Goal: Task Accomplishment & Management: Manage account settings

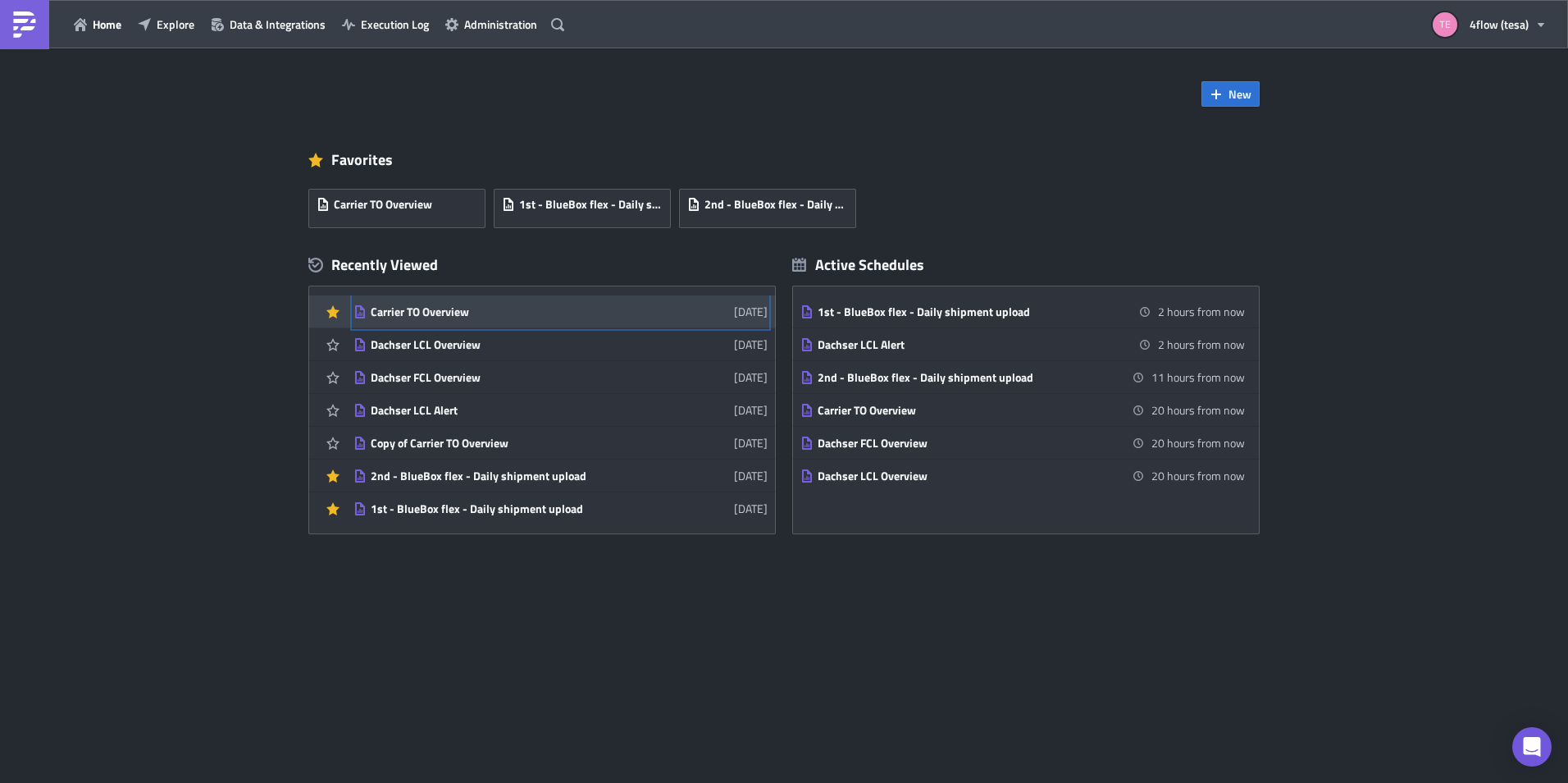
click at [422, 317] on div "Carrier TO Overview" at bounding box center [514, 311] width 287 height 14
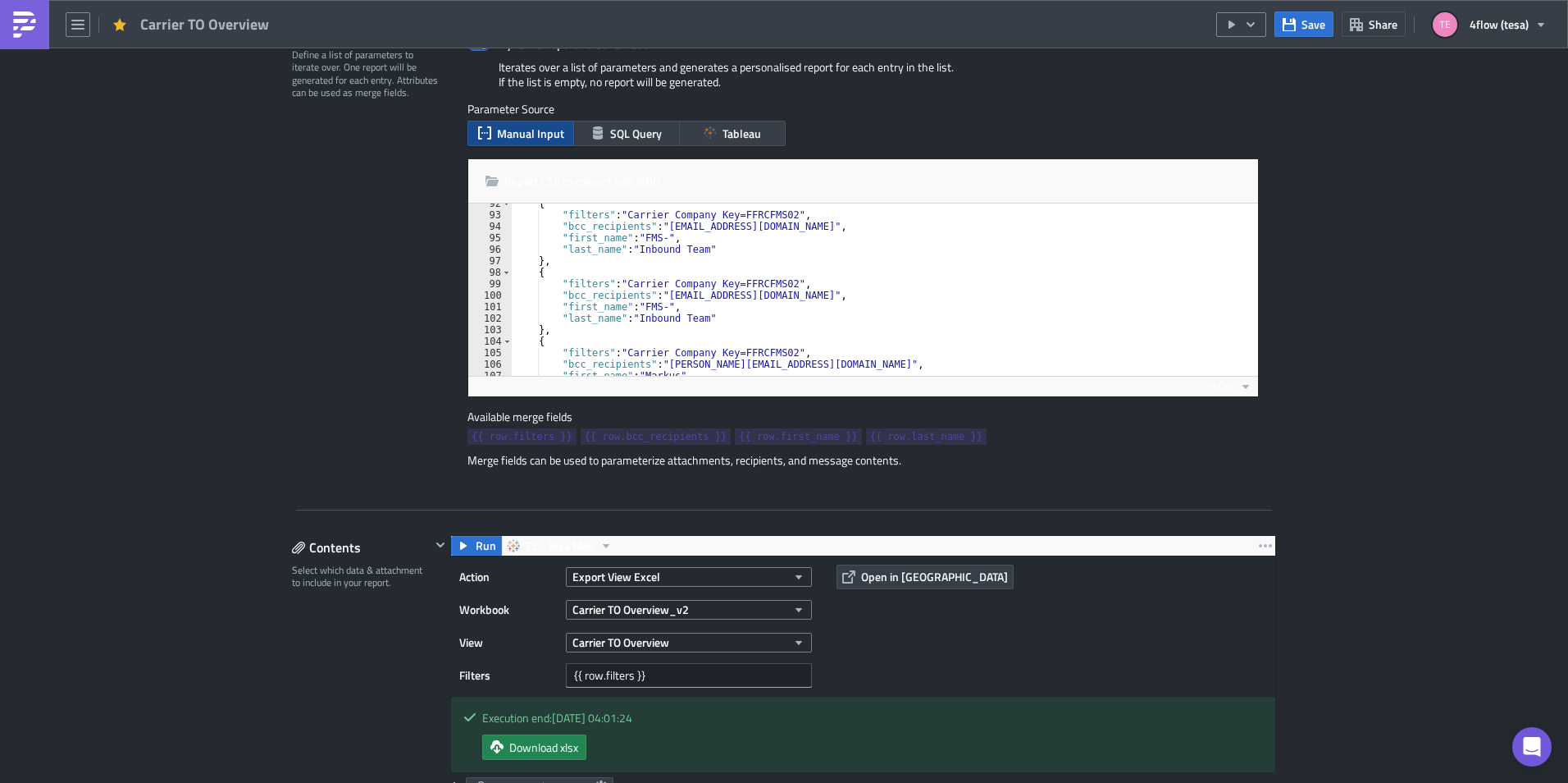
scroll to position [1084, 0]
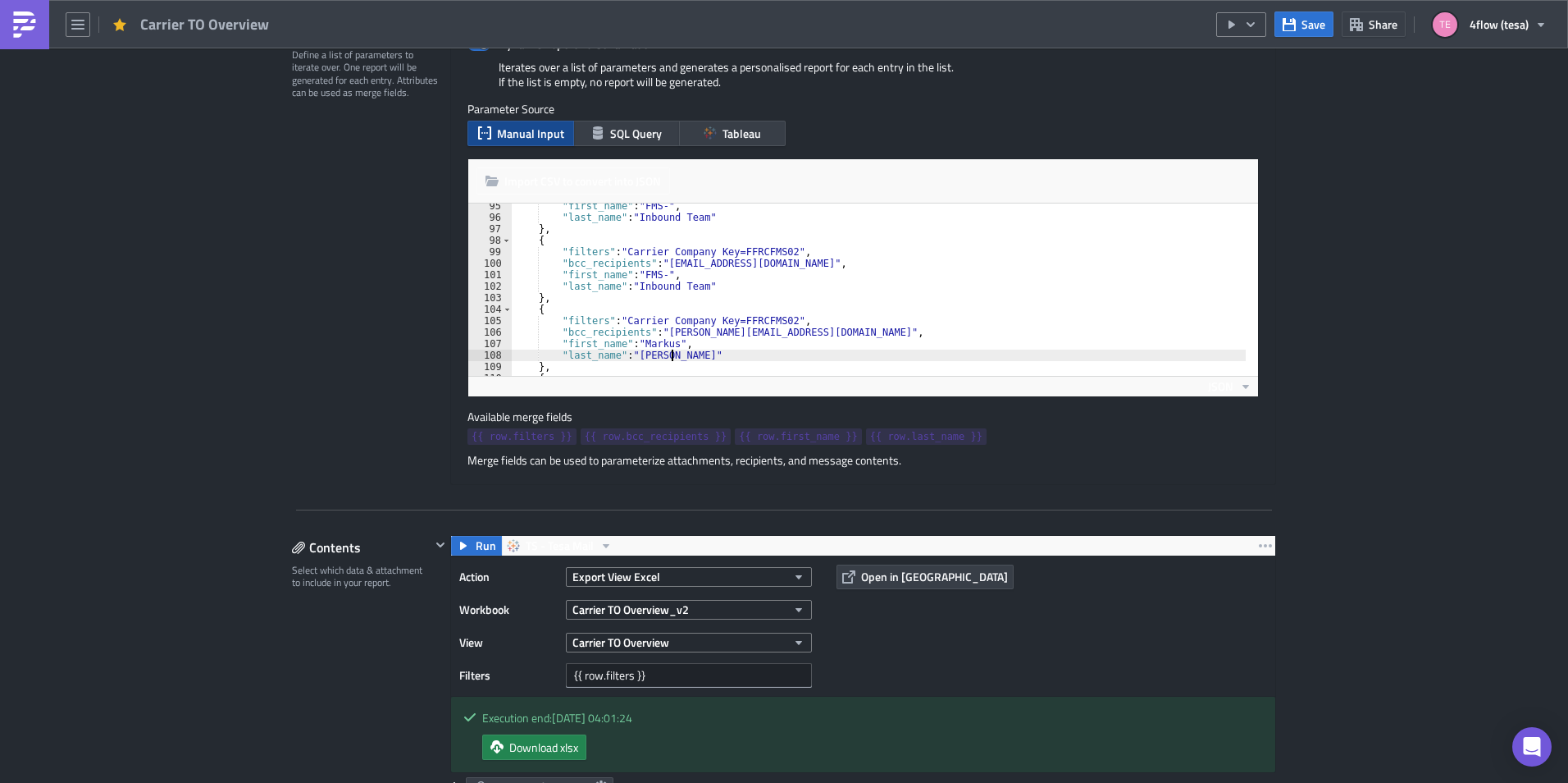
click at [665, 356] on div ""first_name" : "FMS-" , "last_name" : "Inbound Team" } , { "filters" : "Carrier…" at bounding box center [879, 297] width 734 height 195
type textarea """
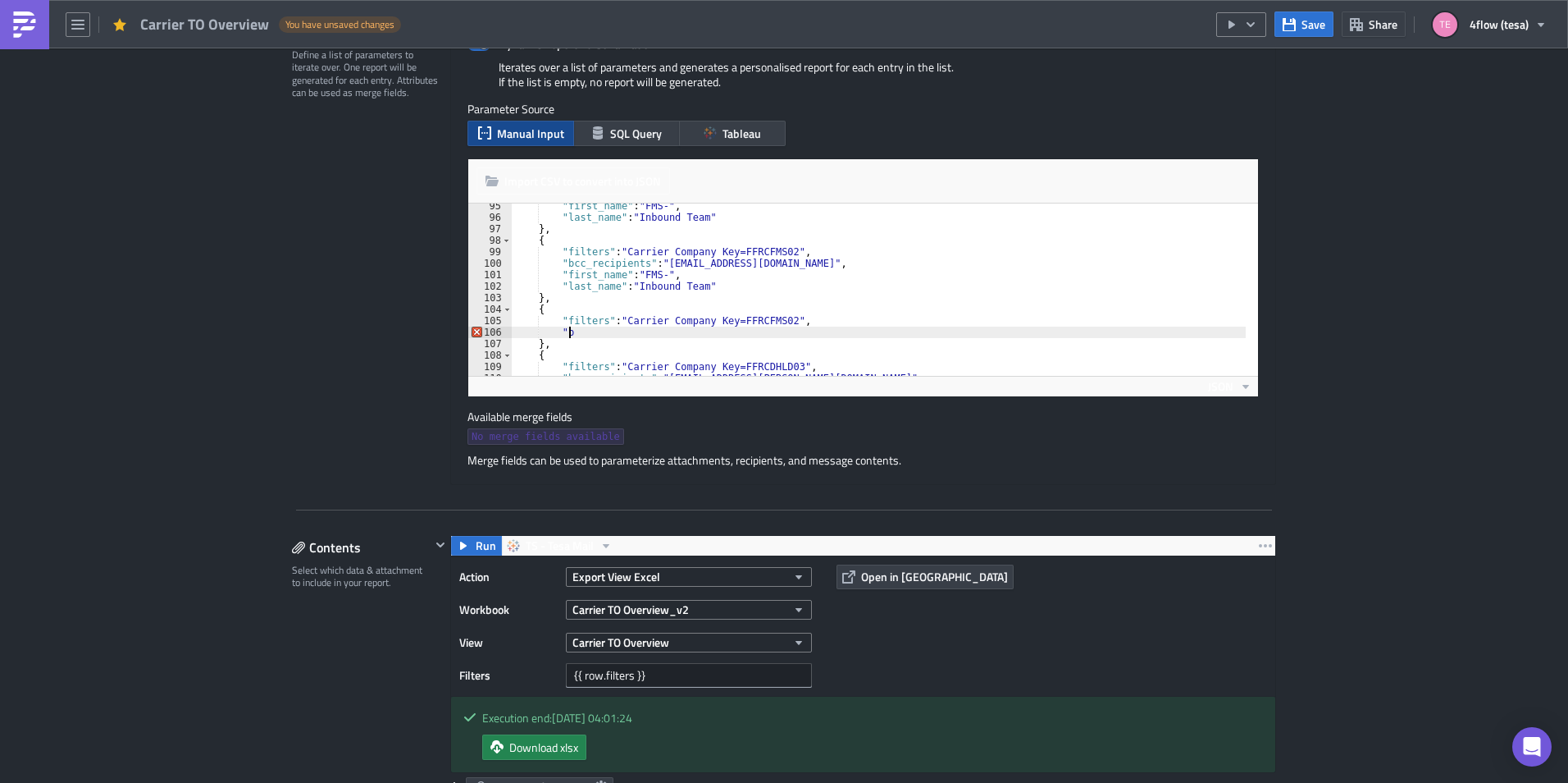
type textarea """
type textarea "{"
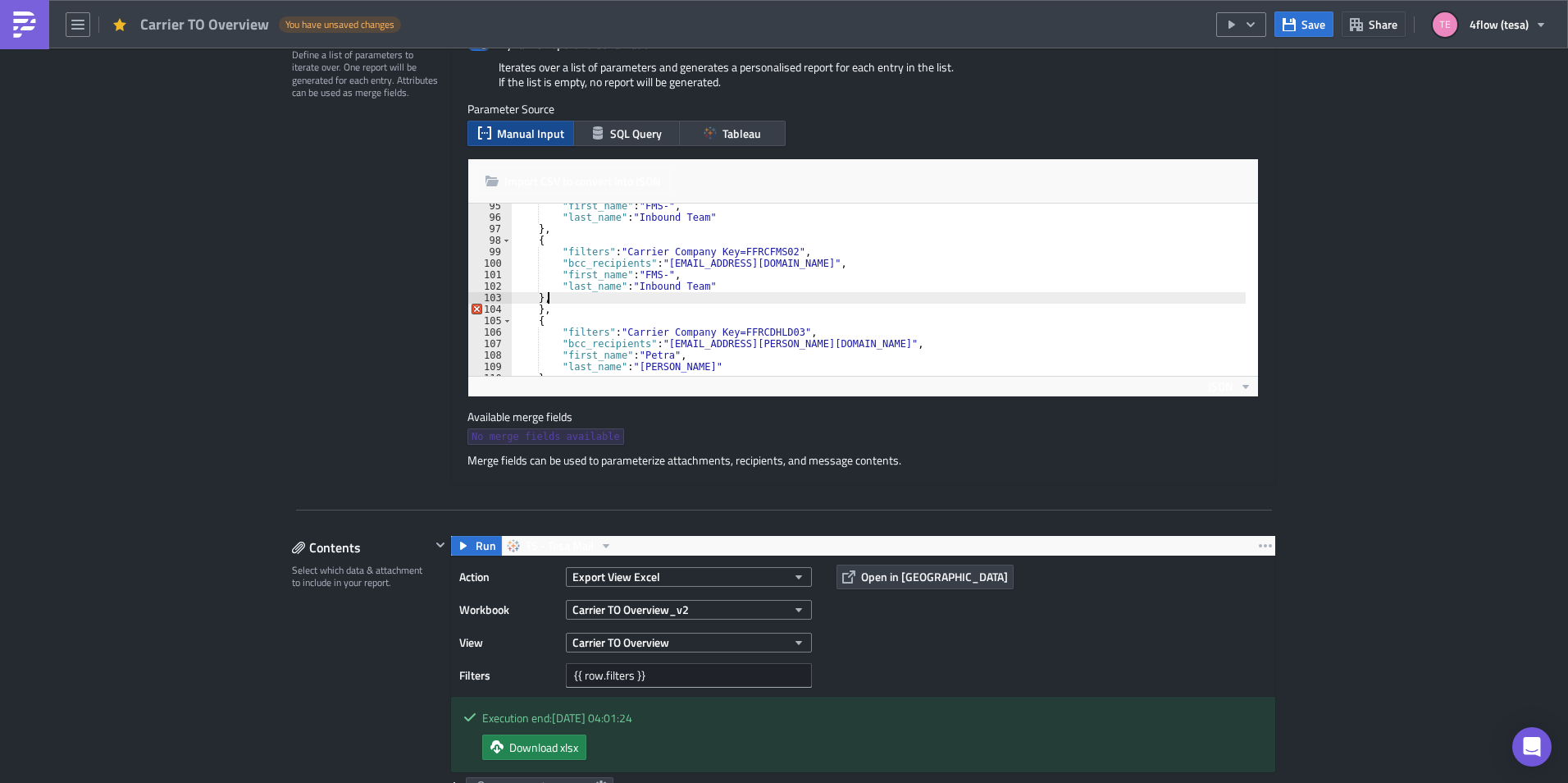
type textarea "}"
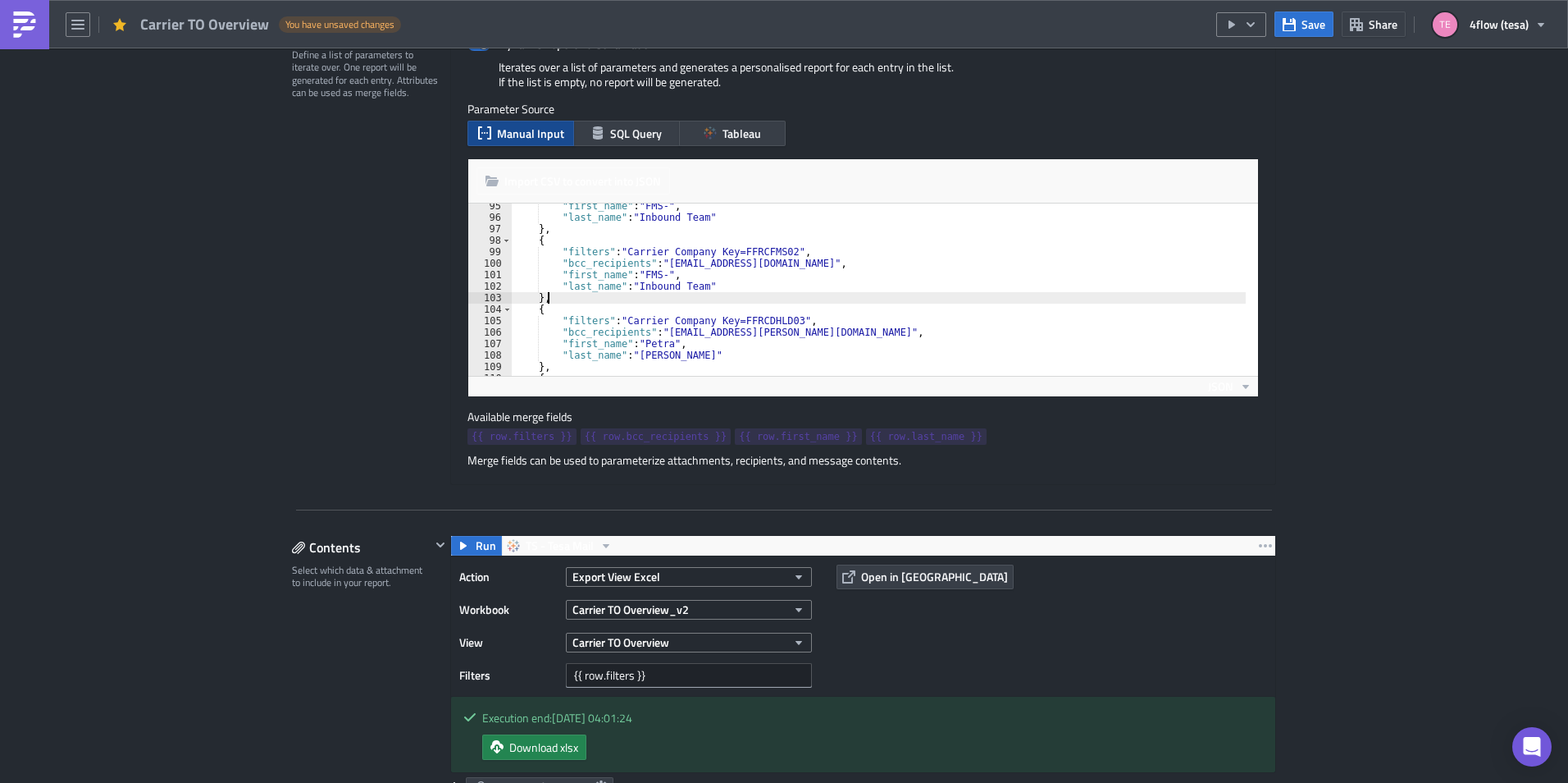
click at [555, 299] on div ""first_name" : "FMS-" , "last_name" : "Inbound Team" } , { "filters" : "Carrier…" at bounding box center [879, 297] width 734 height 195
click at [558, 311] on div ""first_name" : "FMS-" , "last_name" : "Inbound Team" } , { "filters" : "Carrier…" at bounding box center [879, 297] width 734 height 195
click at [558, 299] on div ""first_name" : "FMS-" , "last_name" : "Inbound Team" } , { "filters" : "Carrier…" at bounding box center [879, 297] width 734 height 195
type textarea "},"
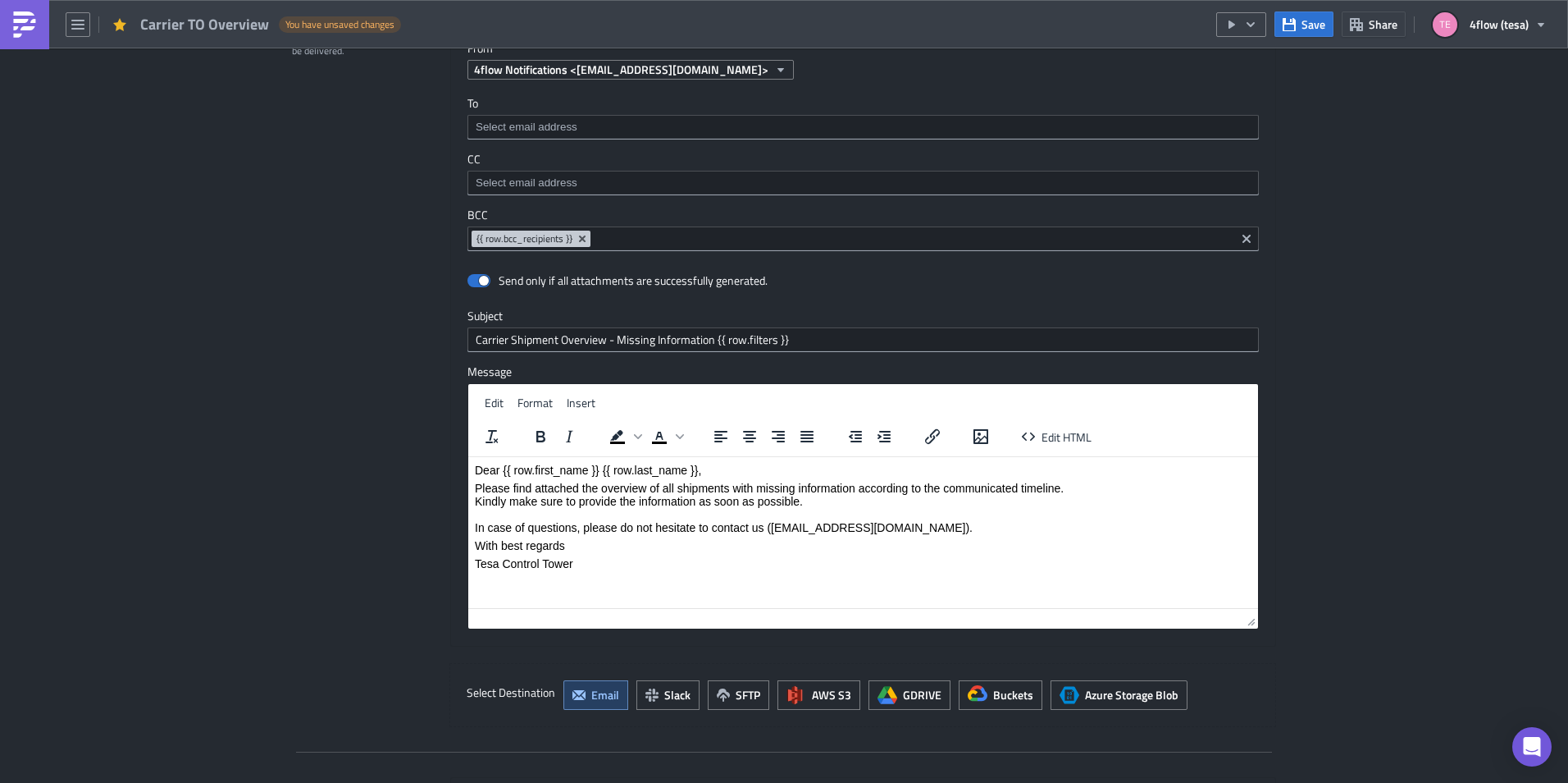
scroll to position [1716, 0]
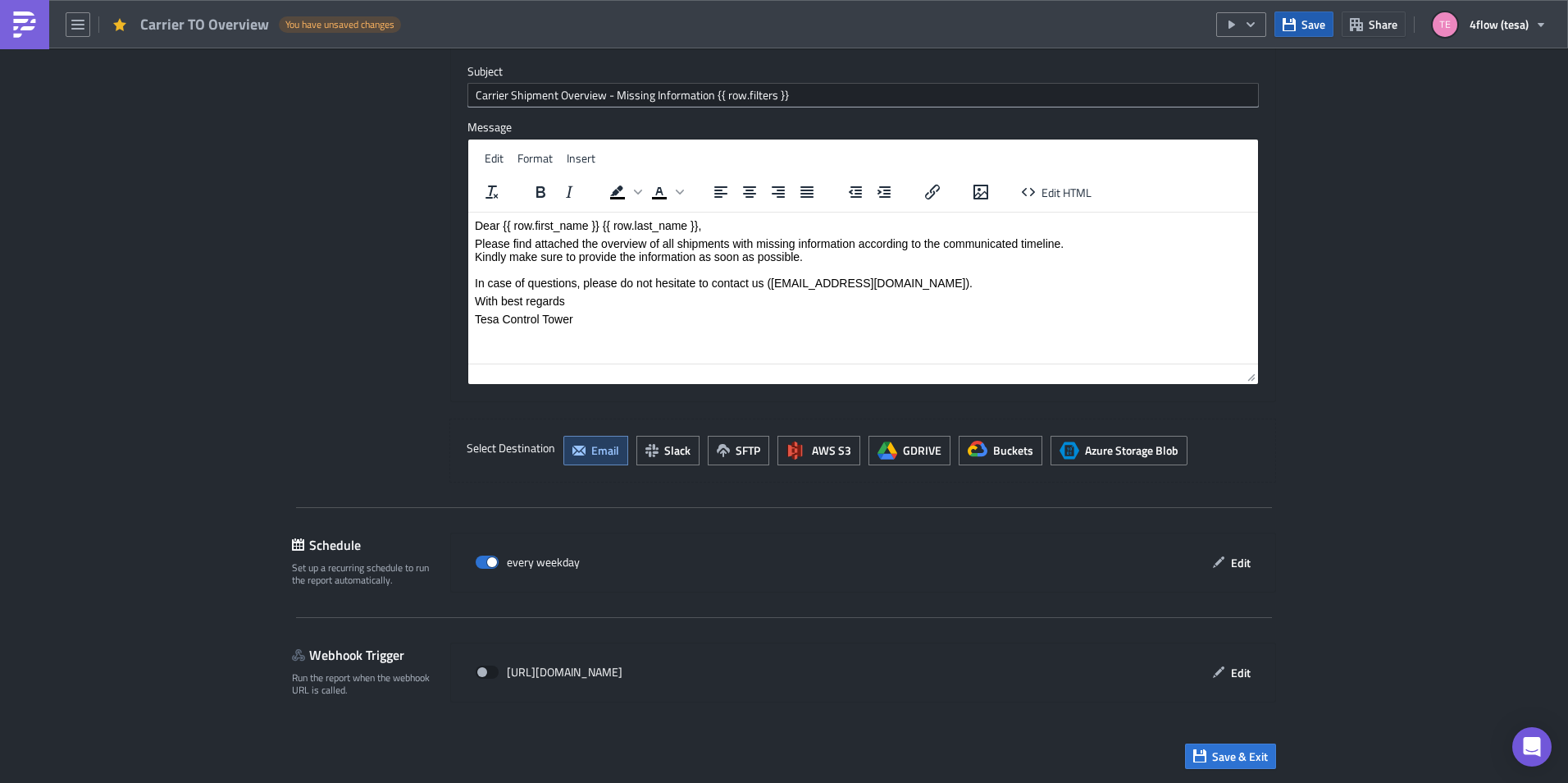
click at [1322, 26] on span "Save" at bounding box center [1313, 23] width 23 height 17
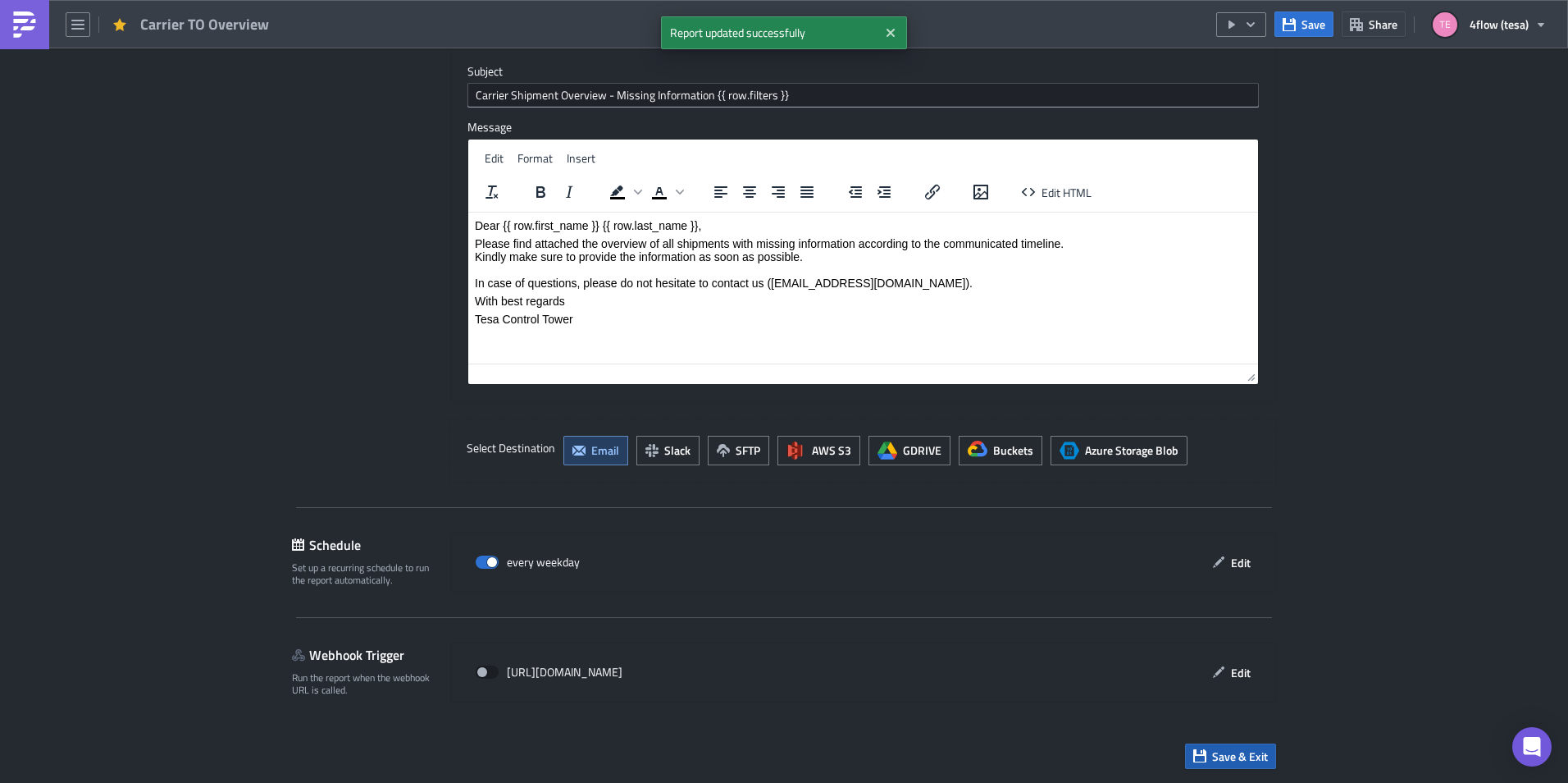
click at [1228, 762] on span "Save & Exit" at bounding box center [1241, 756] width 56 height 17
